Goal: Find specific page/section: Find specific page/section

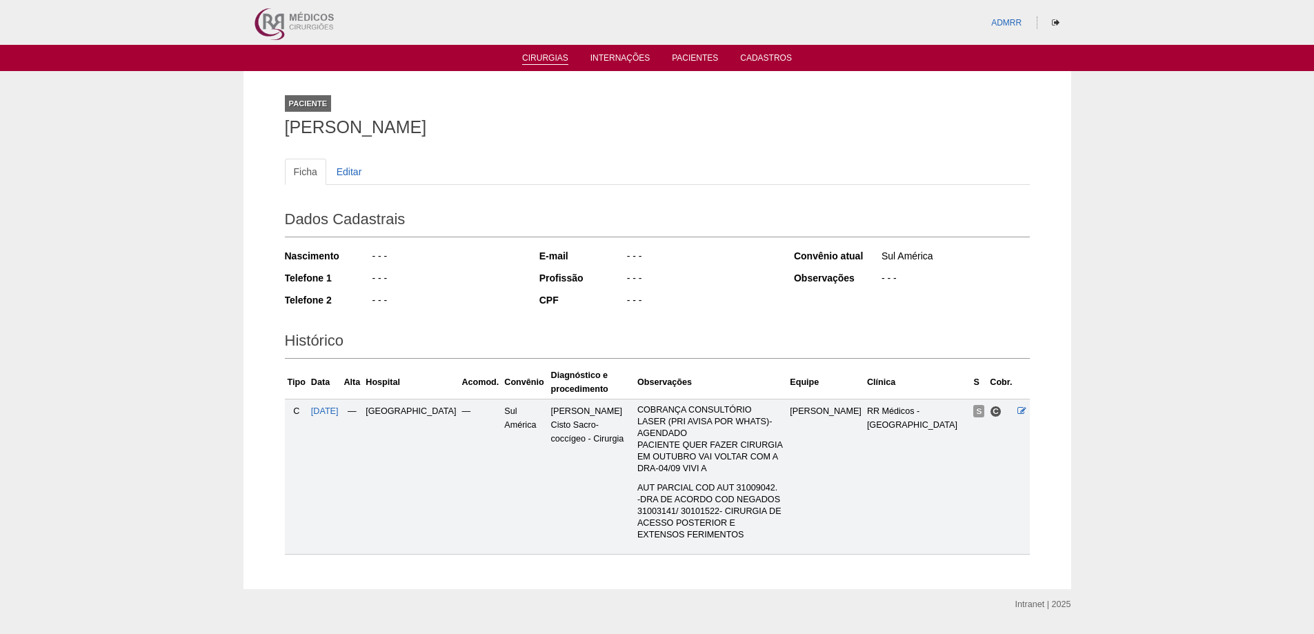
click at [548, 61] on link "Cirurgias" at bounding box center [545, 59] width 46 height 12
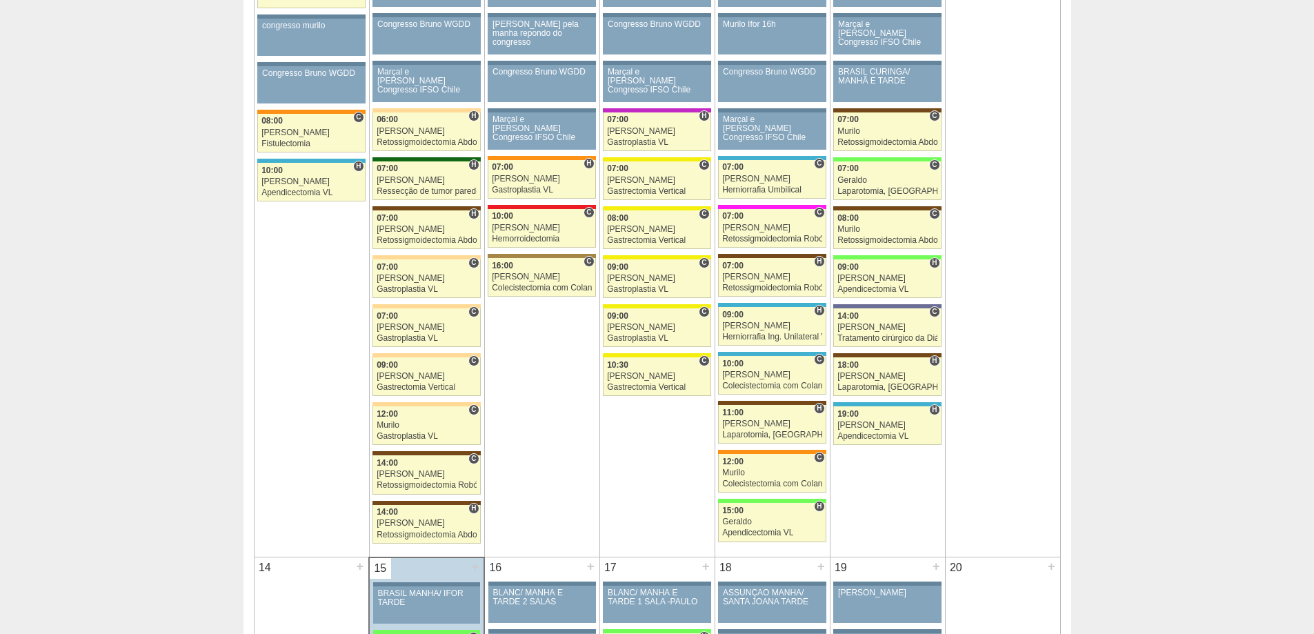
scroll to position [1310, 0]
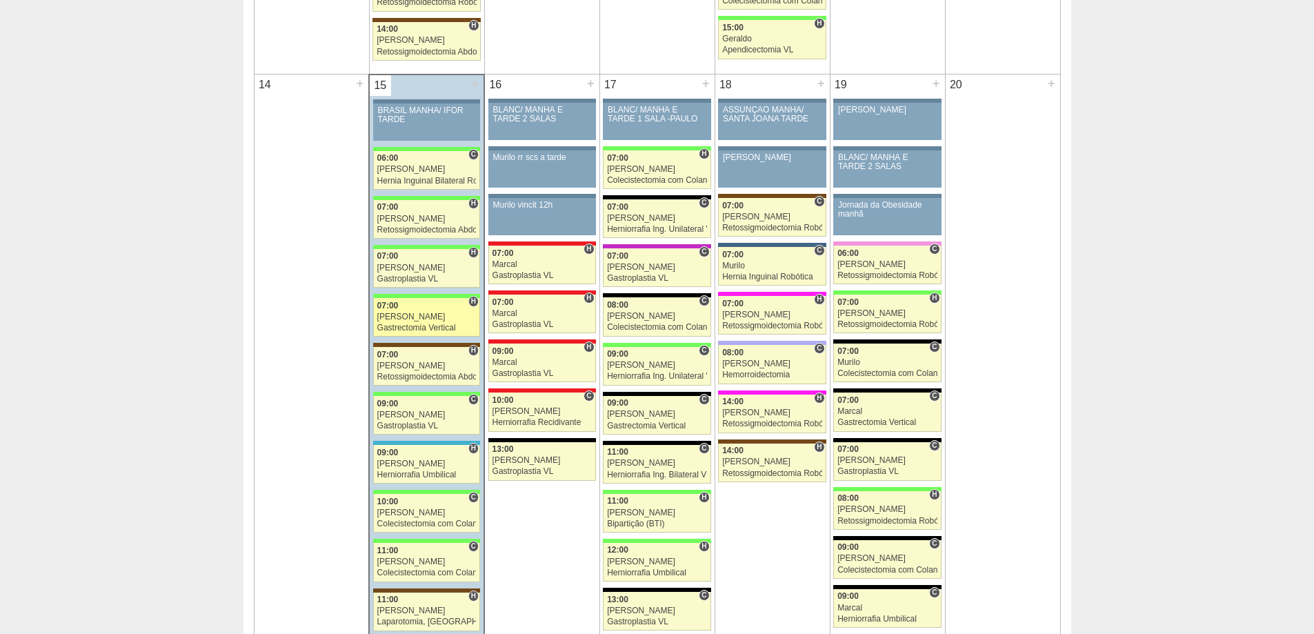
click at [396, 321] on link "88344 Fellow H 07:00 Felipe Rossi Gastrectomia Vertical Hospital Brasil Bartira…" at bounding box center [426, 317] width 107 height 39
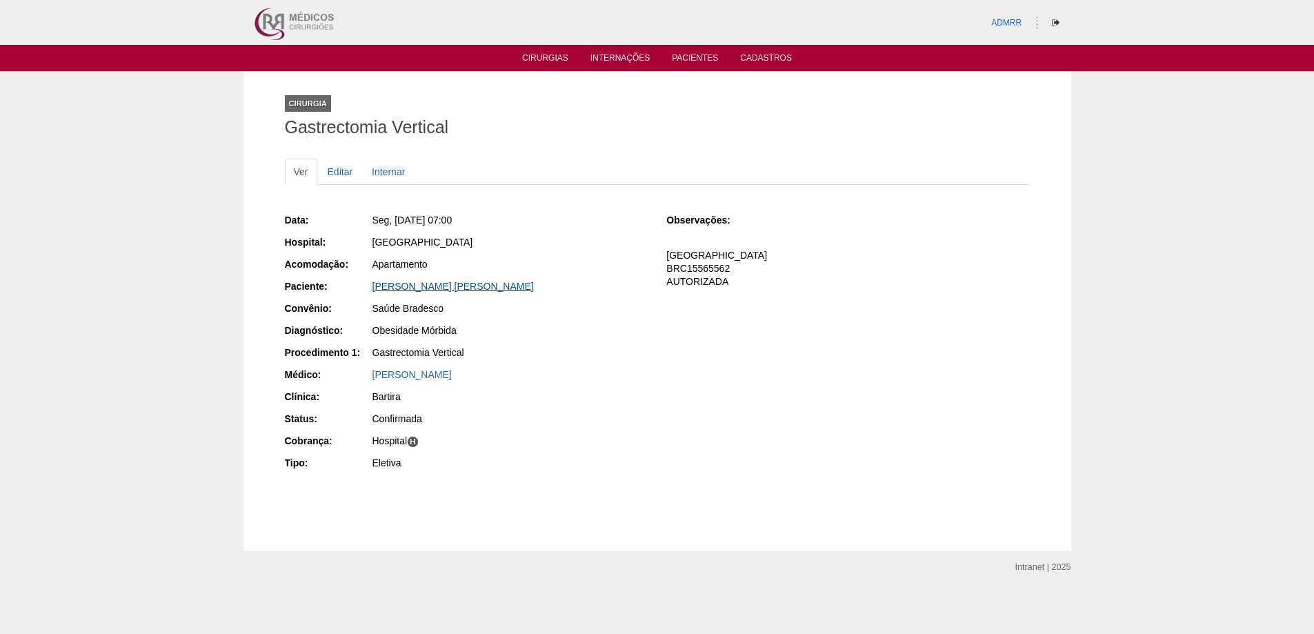
click at [391, 283] on link "[PERSON_NAME] [PERSON_NAME]" at bounding box center [452, 286] width 161 height 11
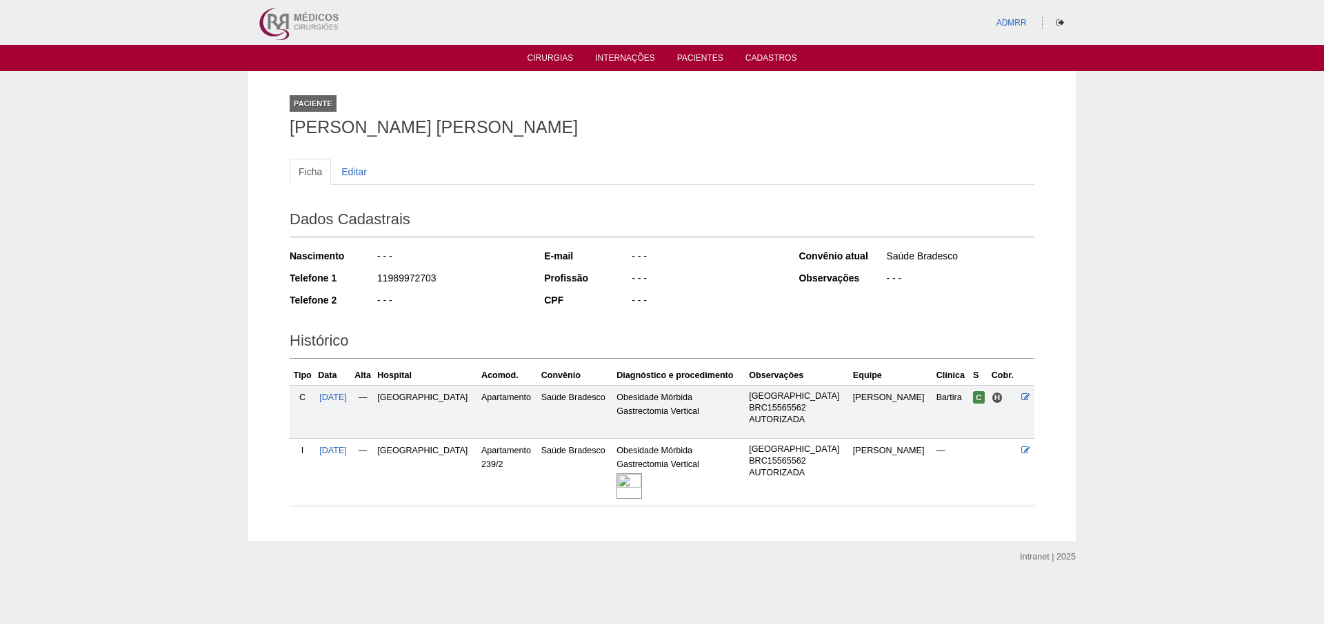
click at [621, 481] on img at bounding box center [630, 486] width 26 height 26
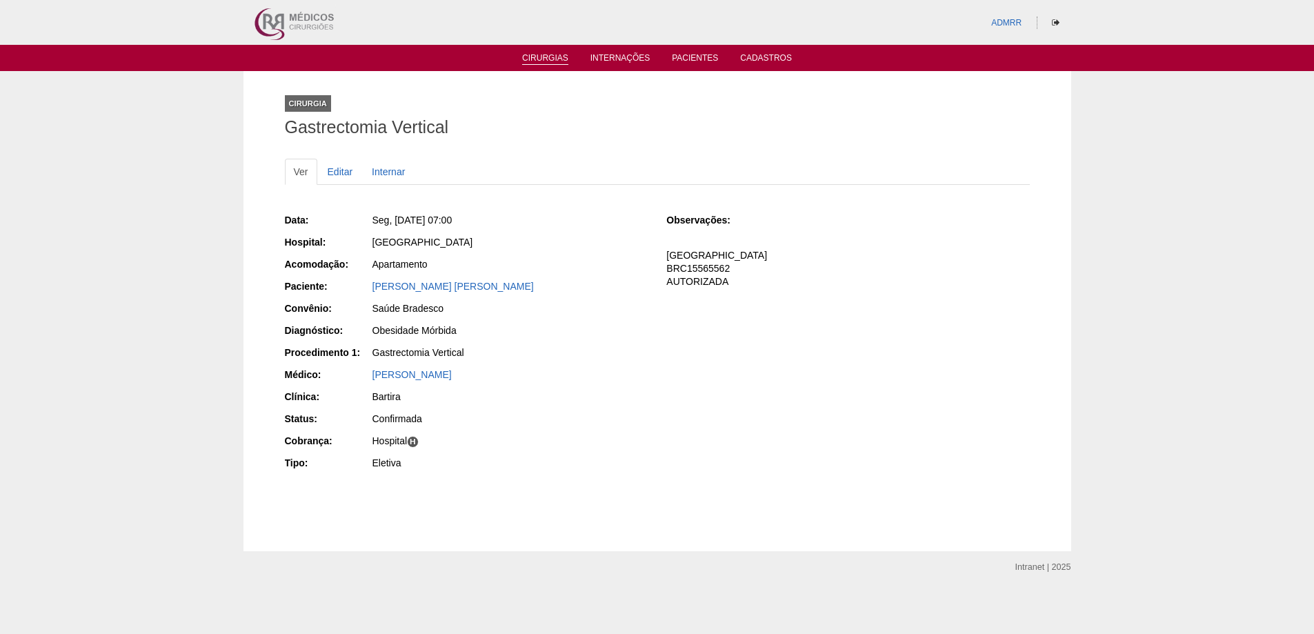
click at [548, 53] on link "Cirurgias" at bounding box center [545, 59] width 46 height 12
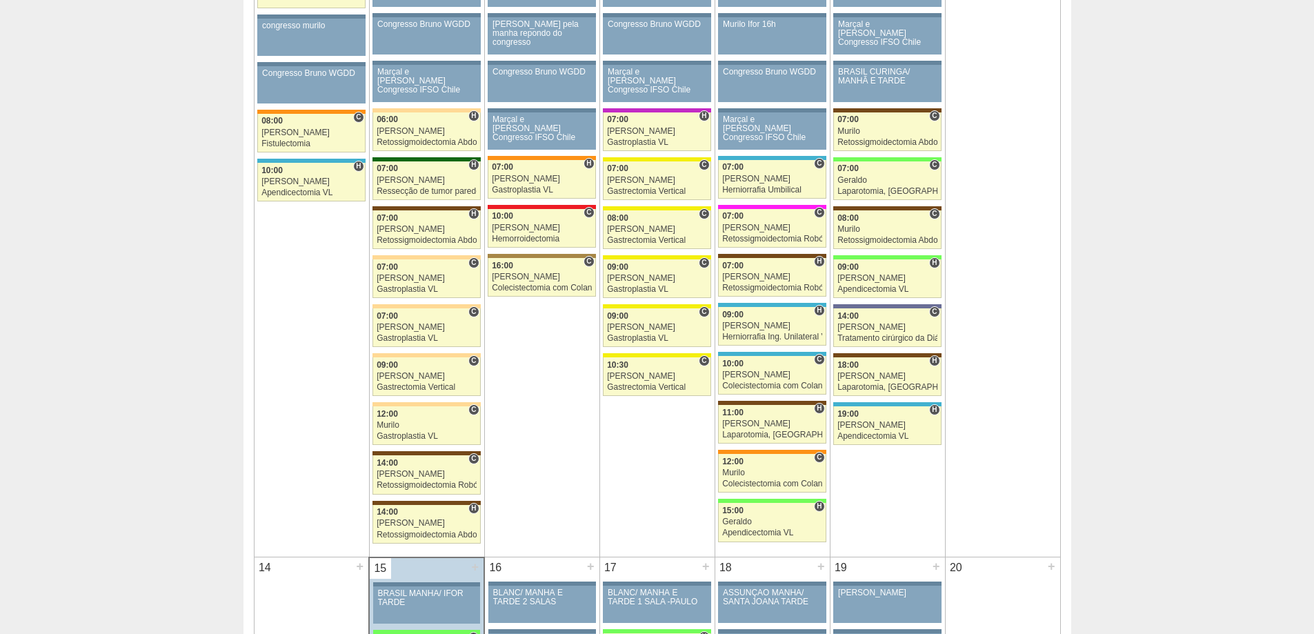
scroll to position [1241, 0]
